Goal: Transaction & Acquisition: Purchase product/service

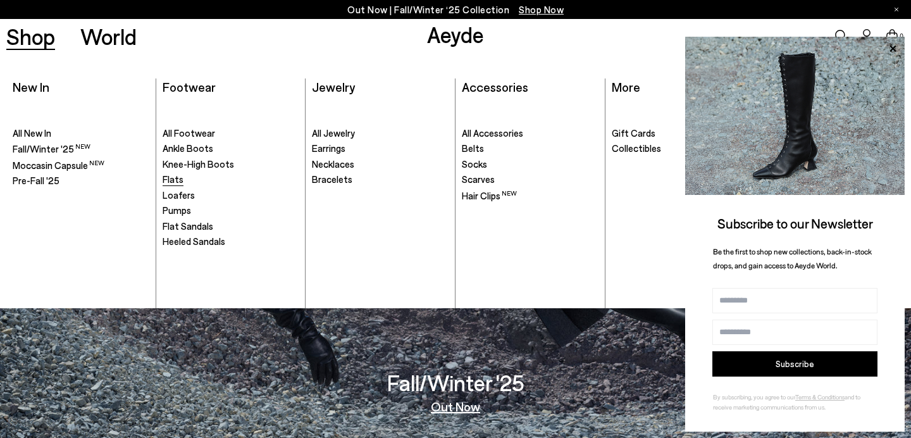
click at [177, 182] on span "Flats" at bounding box center [173, 178] width 21 height 11
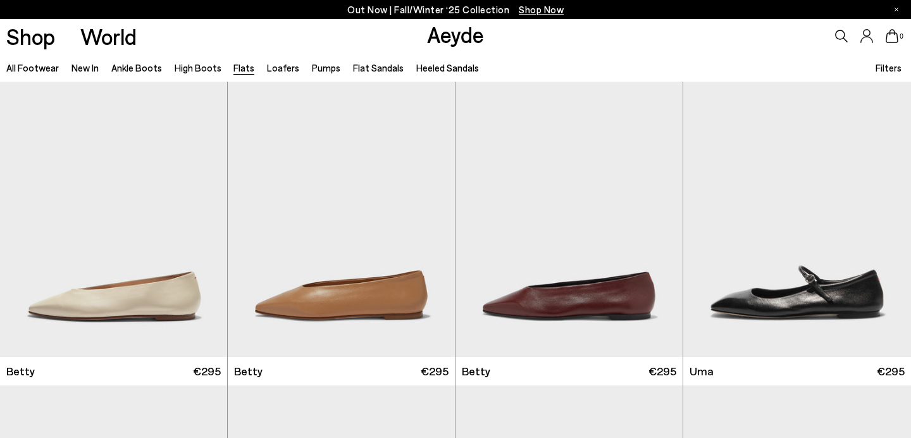
scroll to position [1045, 0]
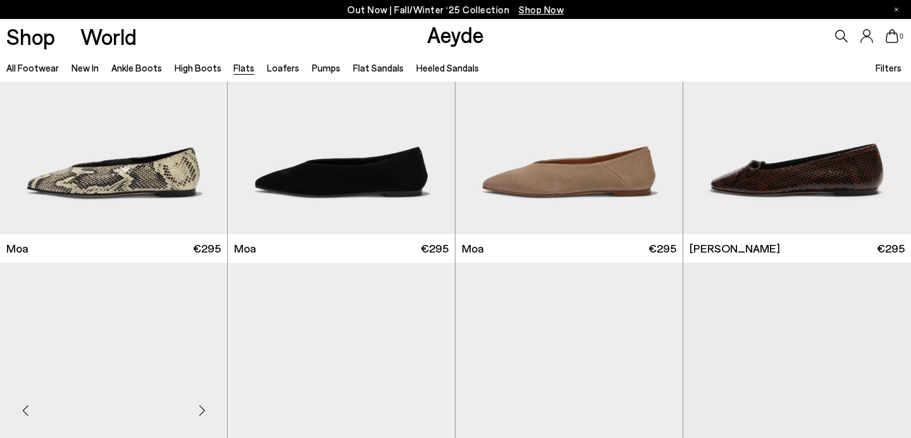
scroll to position [2592, 0]
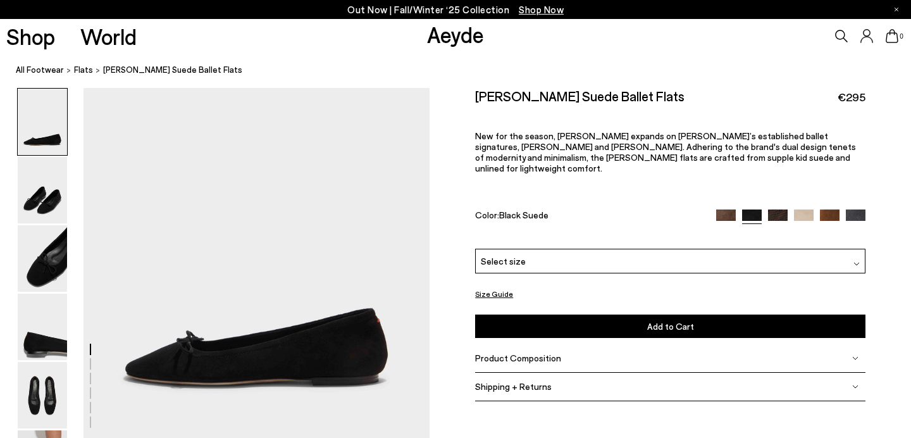
click at [775, 209] on img at bounding box center [778, 219] width 20 height 20
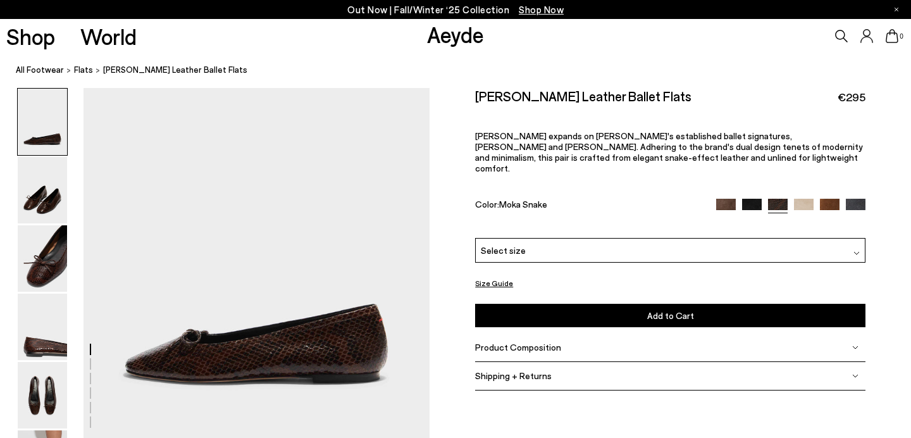
click at [859, 199] on img at bounding box center [856, 209] width 20 height 20
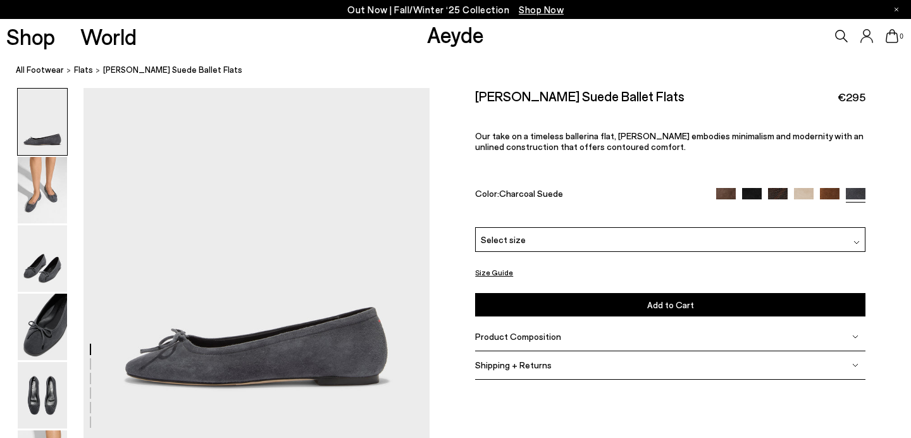
click at [838, 39] on icon at bounding box center [842, 36] width 13 height 13
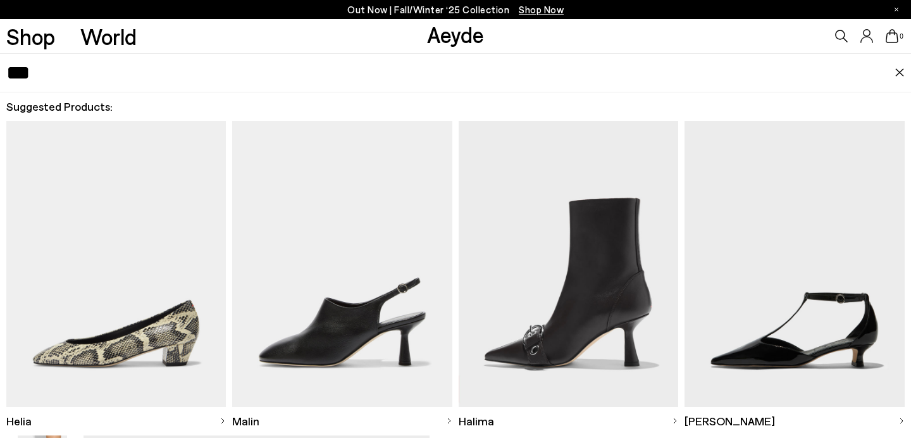
type input "****"
